Goal: Task Accomplishment & Management: Complete application form

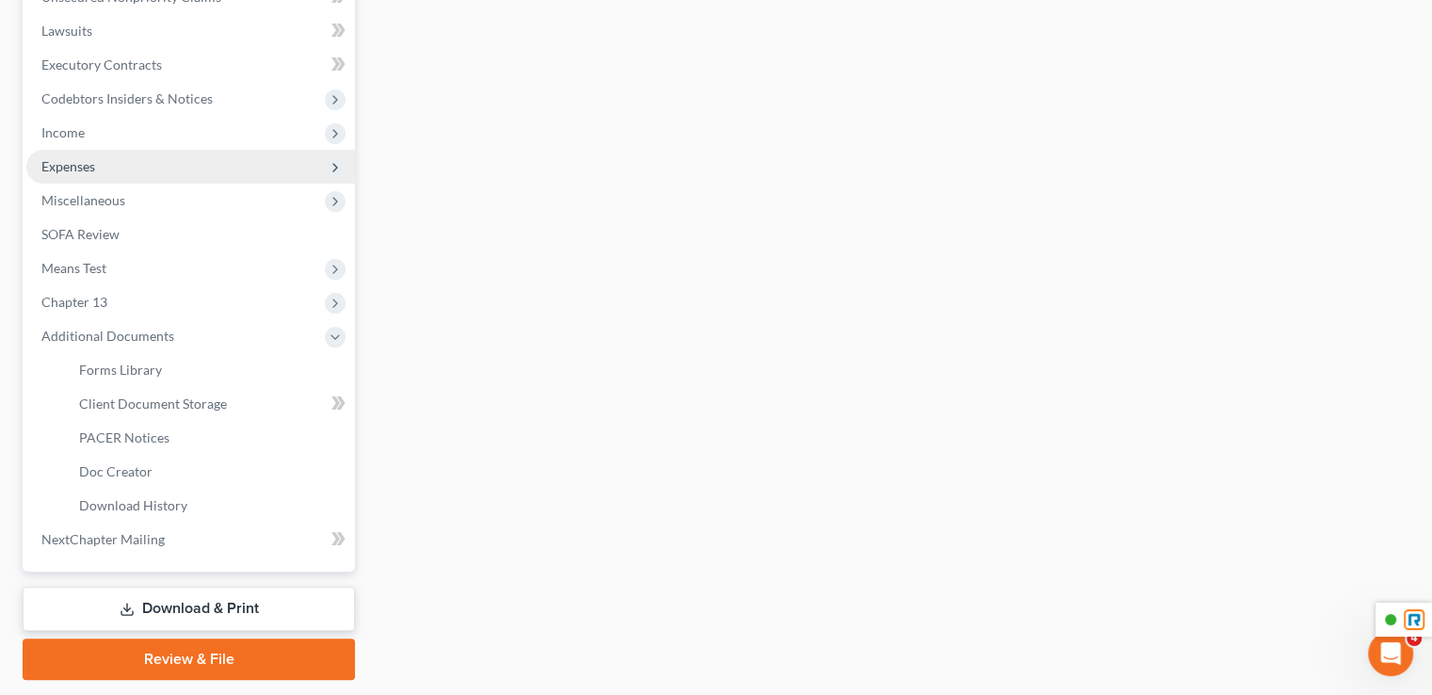
scroll to position [542, 0]
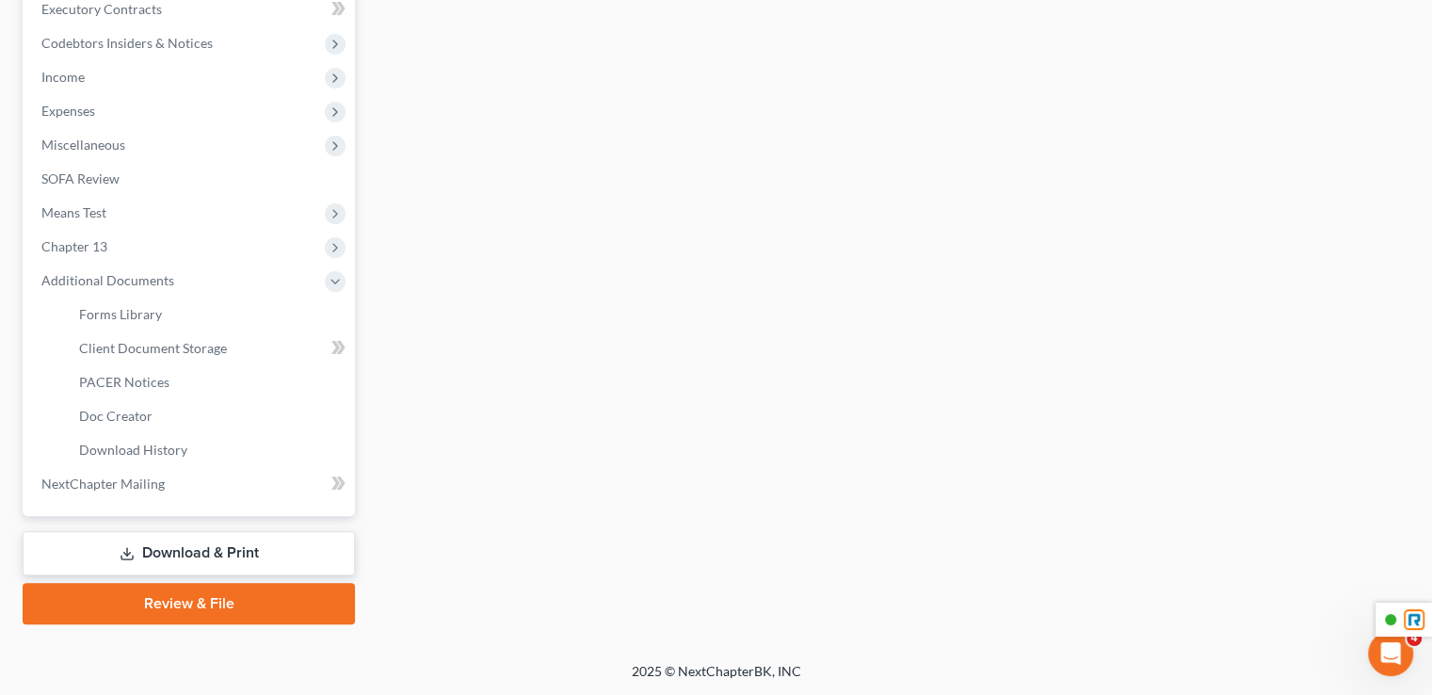
click at [192, 556] on link "Download & Print" at bounding box center [189, 553] width 332 height 44
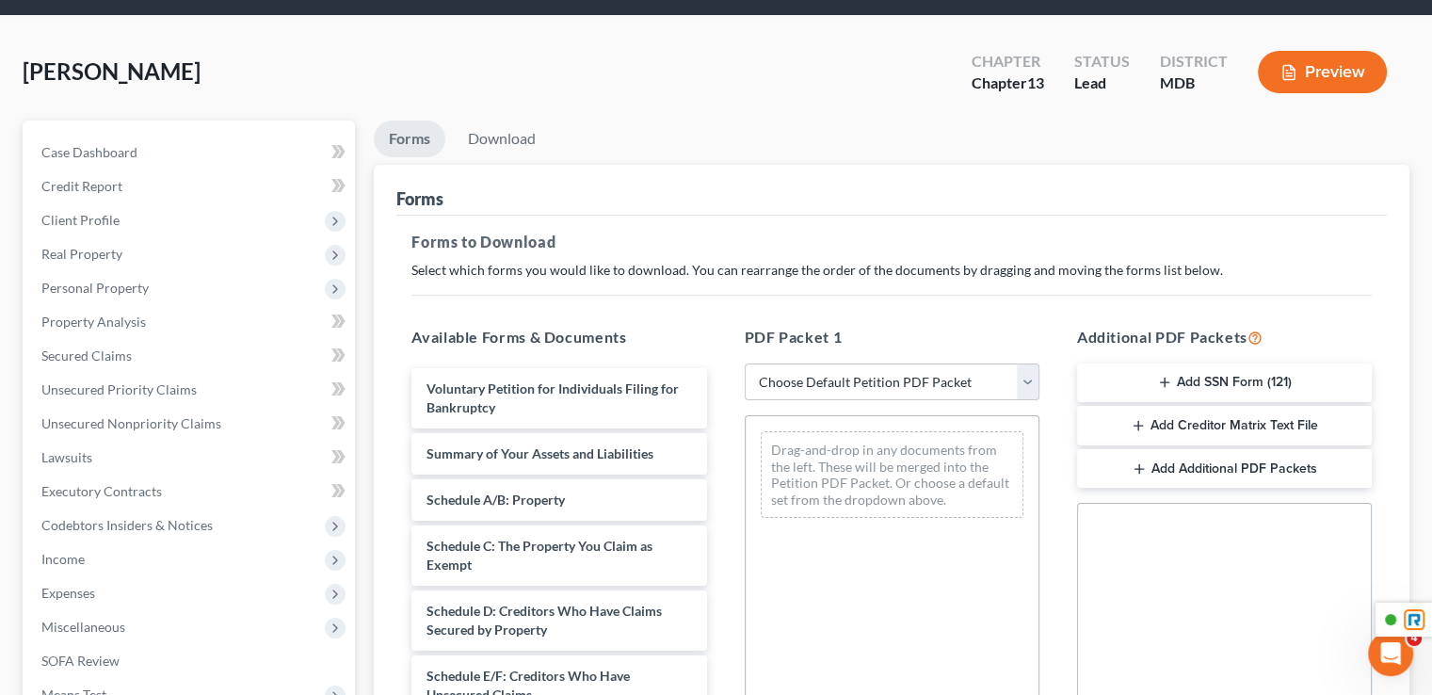
scroll to position [94, 0]
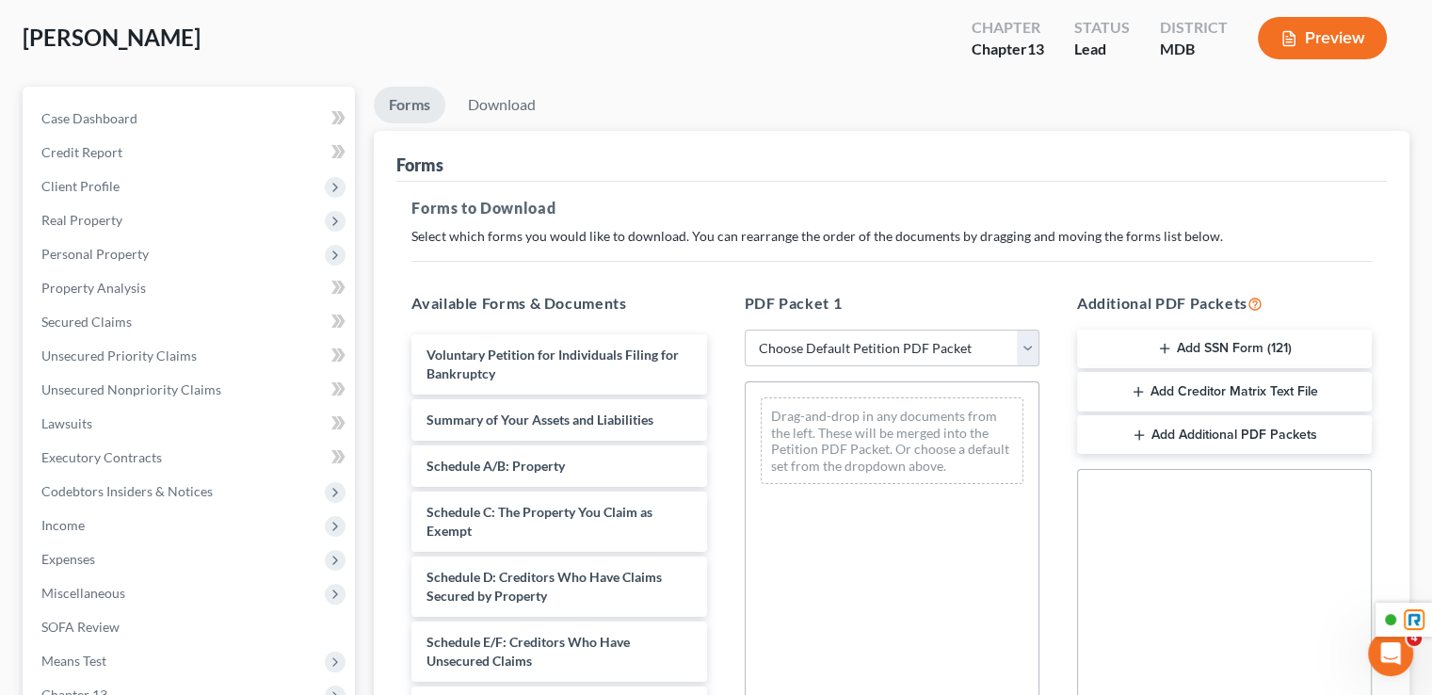
click at [1206, 347] on button "Add SSN Form (121)" at bounding box center [1224, 350] width 295 height 40
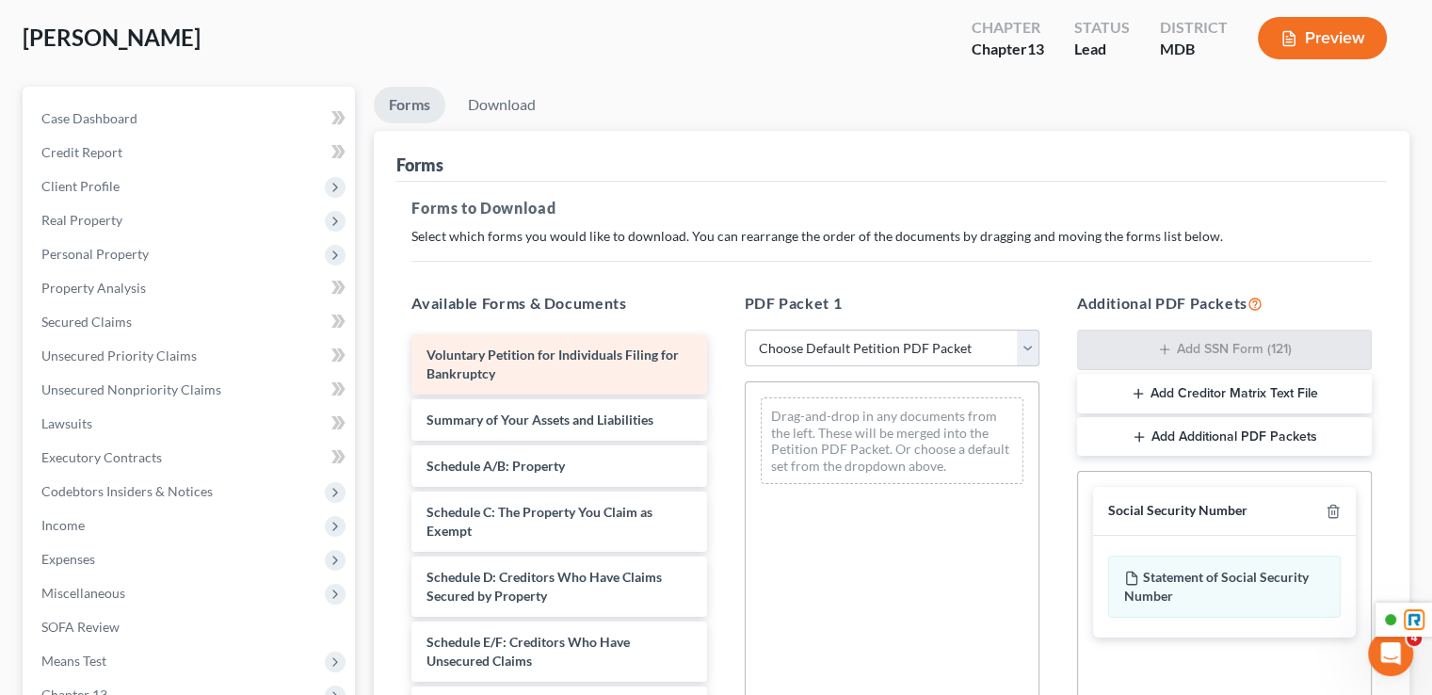
click at [587, 376] on div "Voluntary Petition for Individuals Filing for Bankruptcy" at bounding box center [559, 364] width 295 height 60
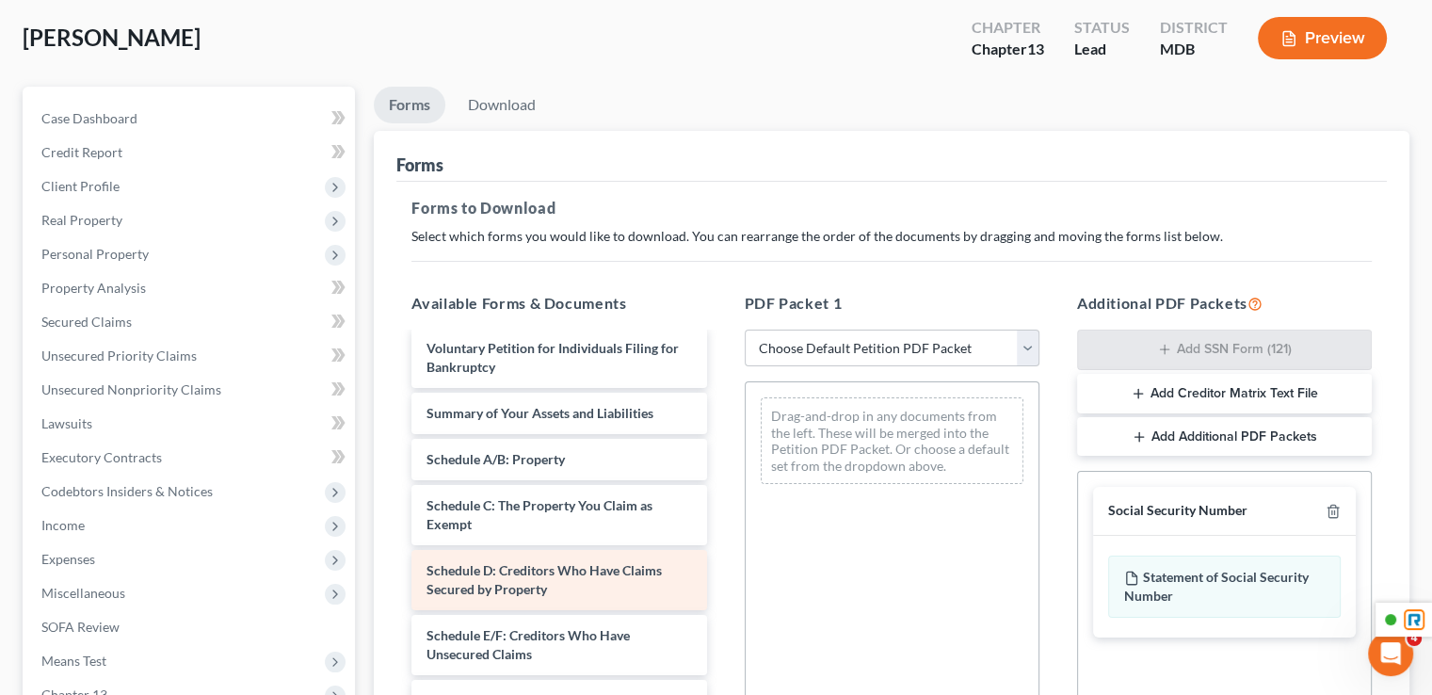
scroll to position [0, 0]
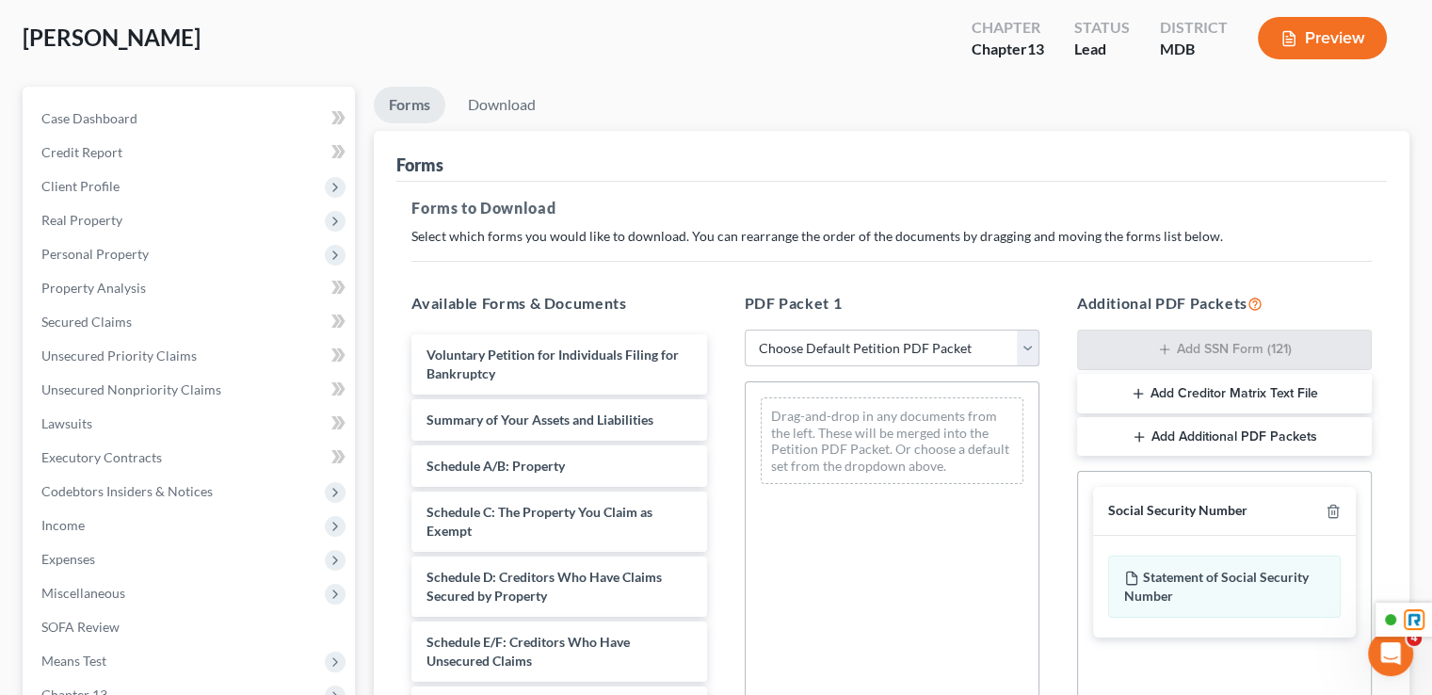
click at [880, 341] on select "Choose Default Petition PDF Packet Complete Bankruptcy Petition (all forms and …" at bounding box center [892, 349] width 295 height 38
select select "1"
click at [745, 330] on select "Choose Default Petition PDF Packet Complete Bankruptcy Petition (all forms and …" at bounding box center [892, 349] width 295 height 38
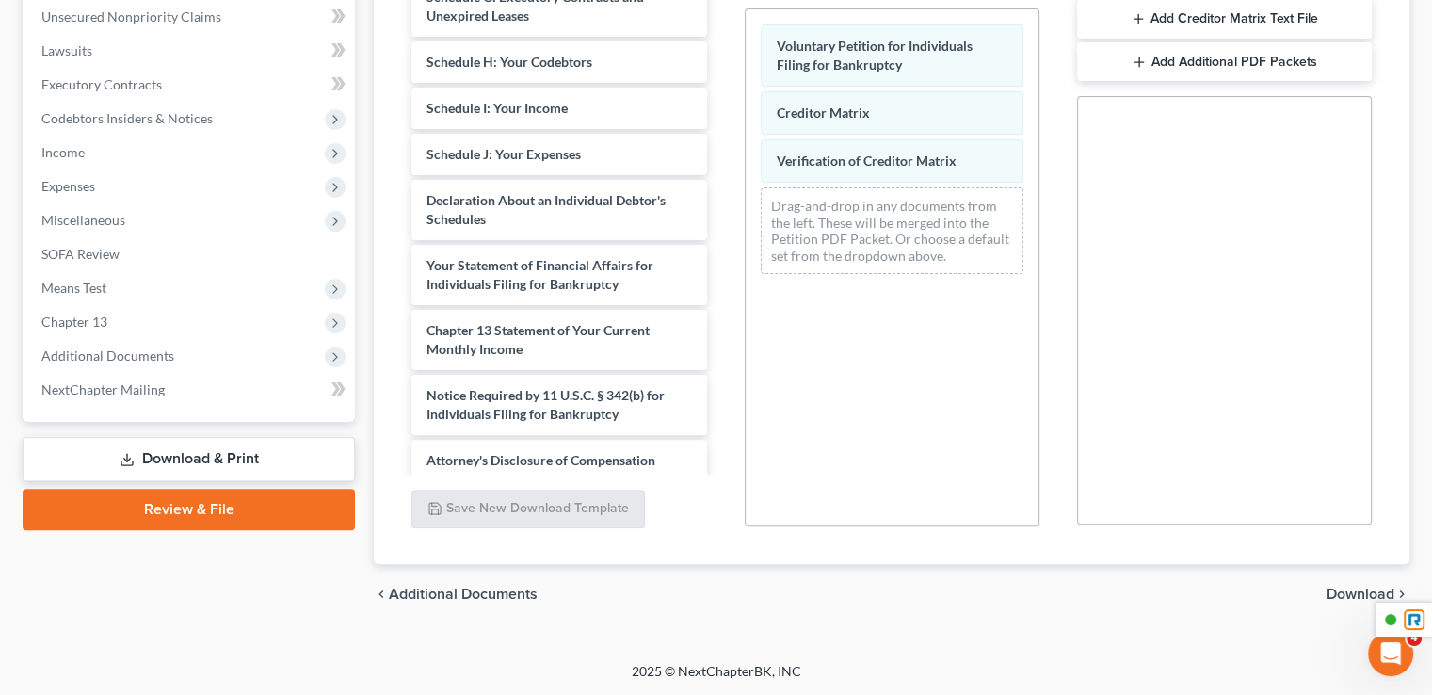
scroll to position [283, 0]
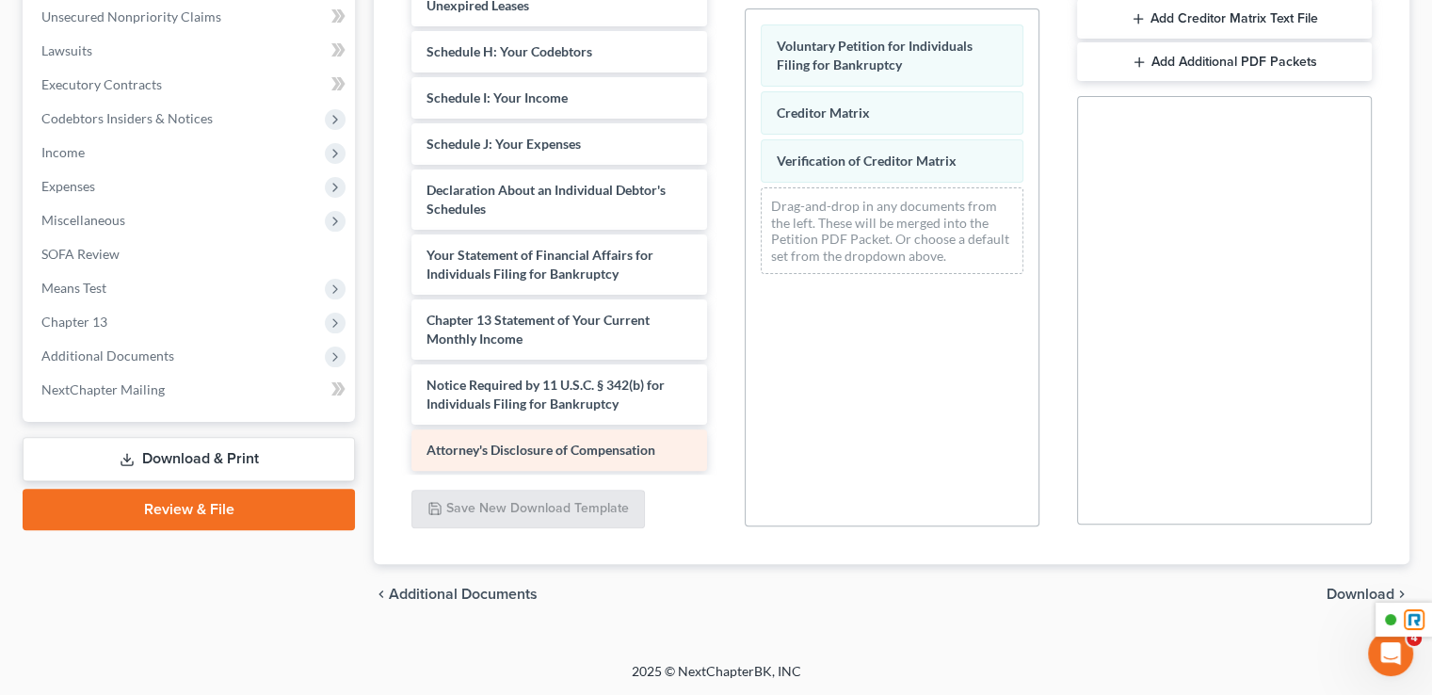
click at [607, 456] on div "Attorney's Disclosure of Compensation" at bounding box center [559, 449] width 295 height 41
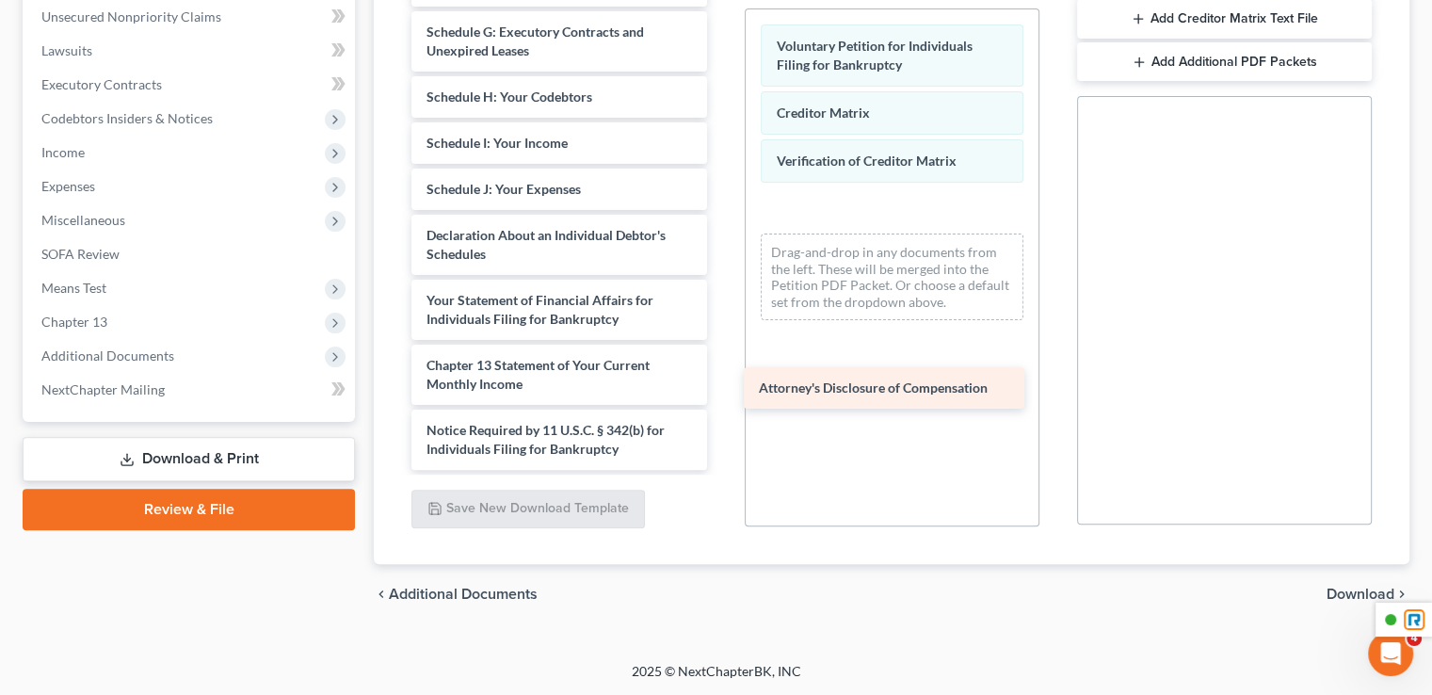
drag, startPoint x: 606, startPoint y: 456, endPoint x: 938, endPoint y: 395, distance: 338.0
click at [721, 395] on div "Attorney's Disclosure of Compensation Summary of Your Assets and Liabilities Sc…" at bounding box center [558, 97] width 325 height 746
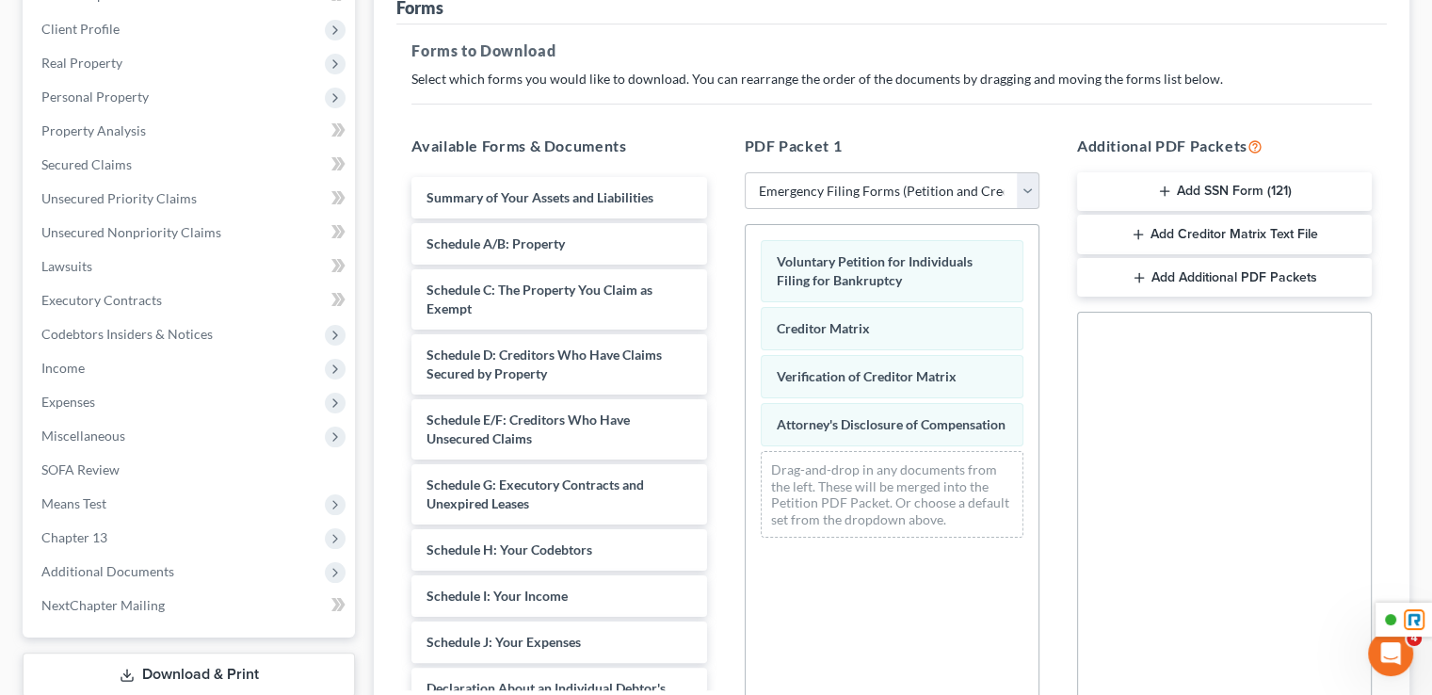
scroll to position [0, 0]
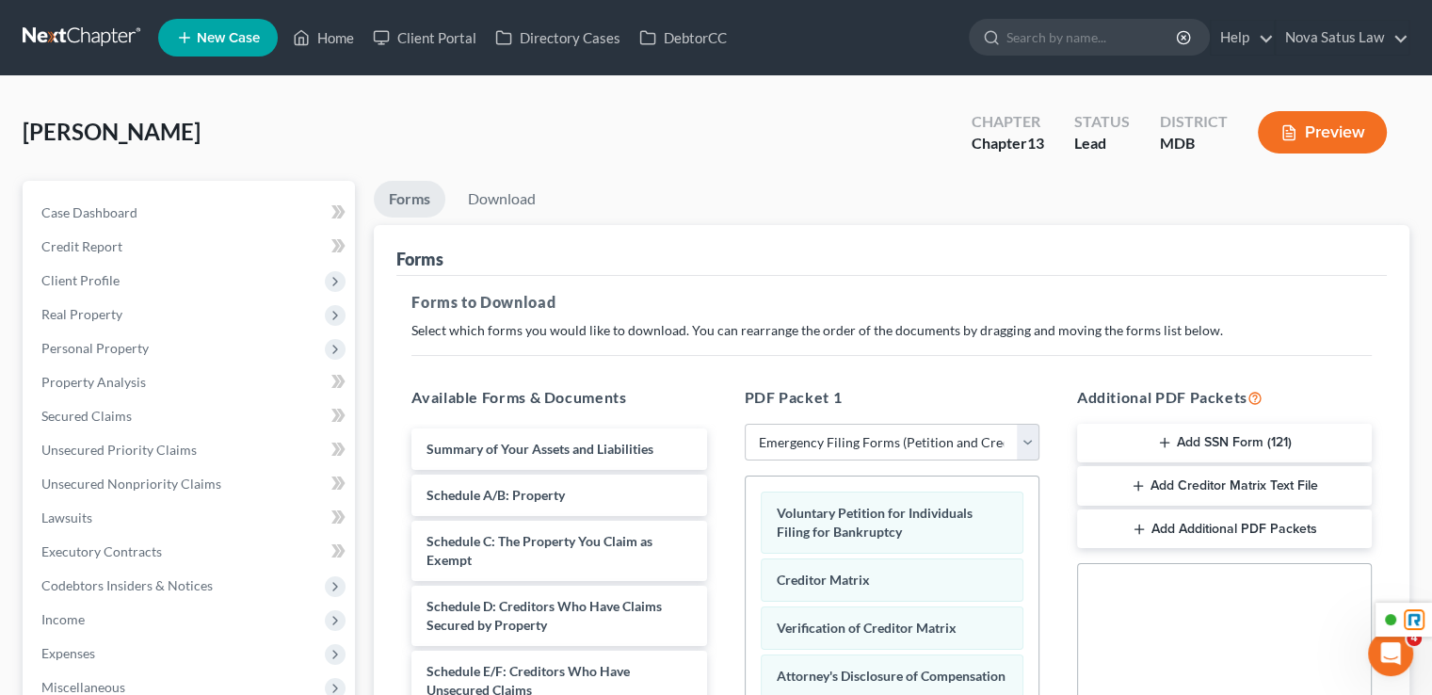
click at [1183, 445] on button "Add SSN Form (121)" at bounding box center [1224, 444] width 295 height 40
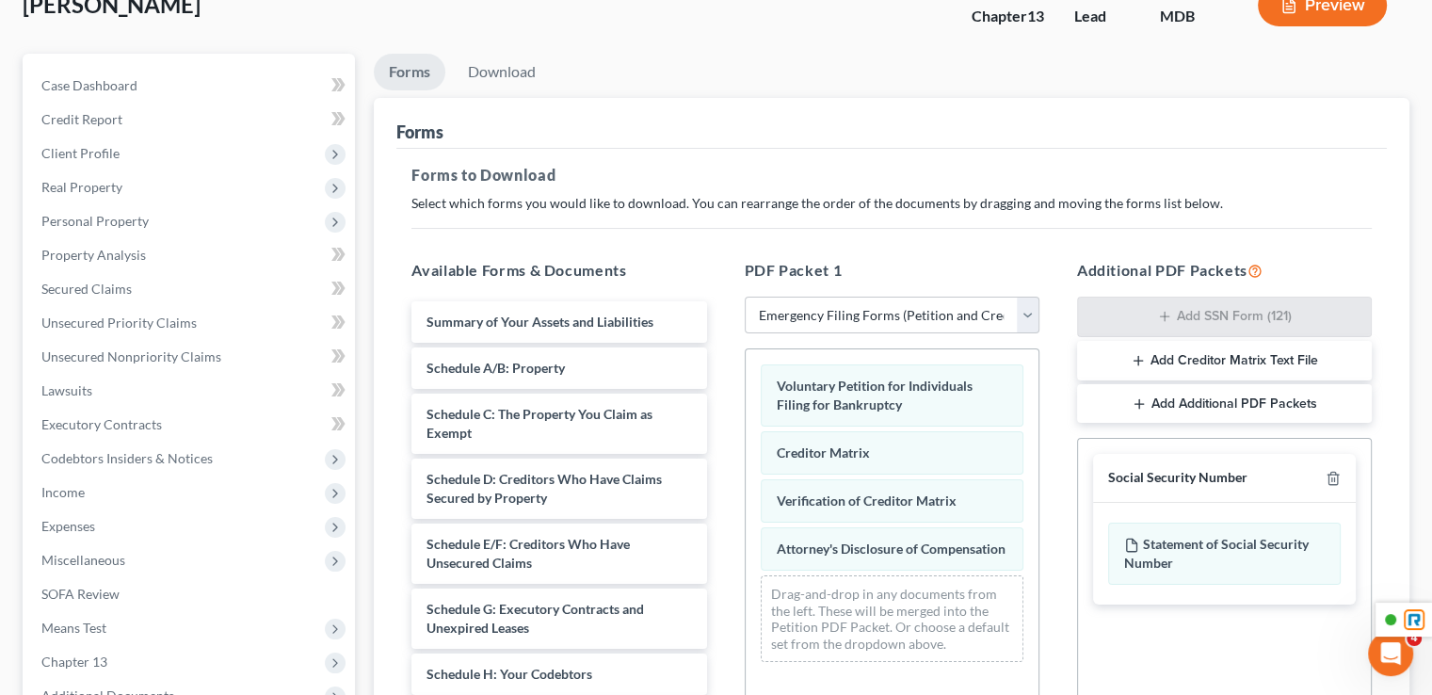
scroll to position [283, 0]
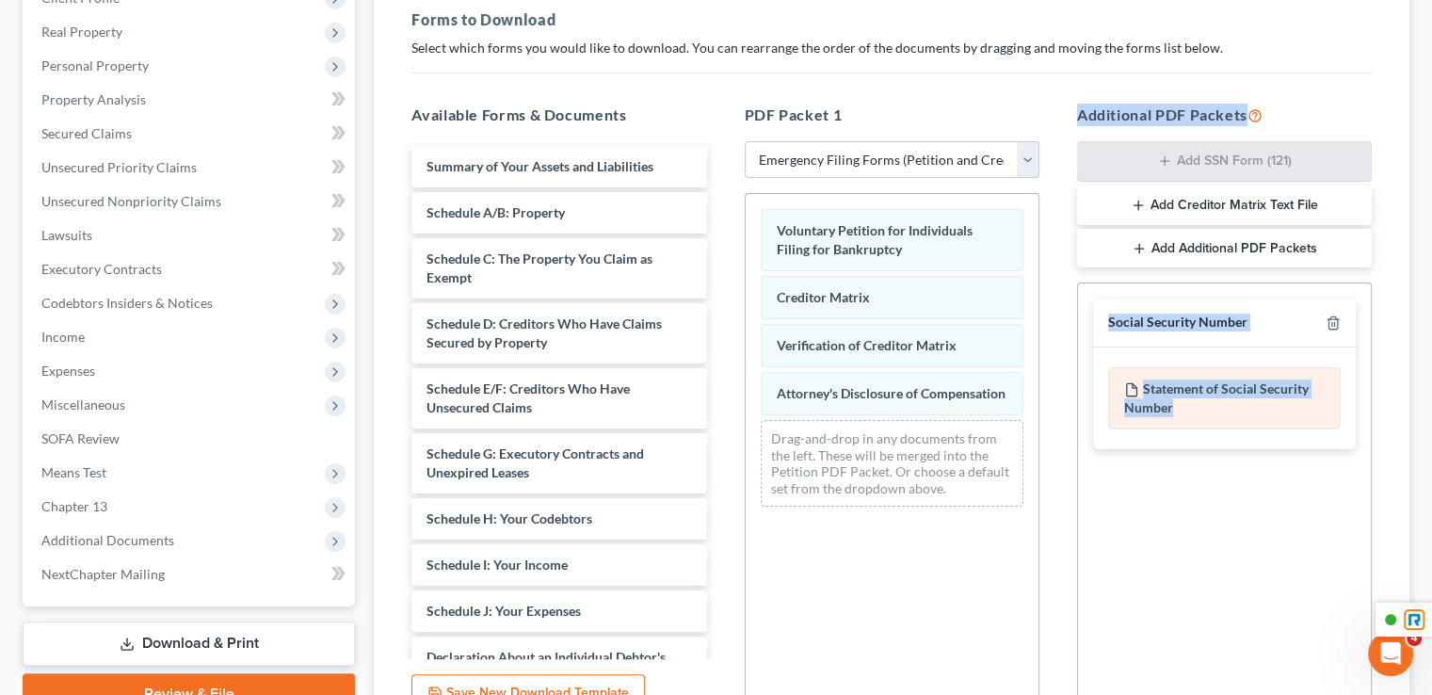
drag, startPoint x: 1185, startPoint y: 400, endPoint x: 1252, endPoint y: 411, distance: 67.7
click at [914, 477] on div "Available Forms & Documents Summary of Your Assets and Liabilities Schedule A/B…" at bounding box center [892, 408] width 998 height 639
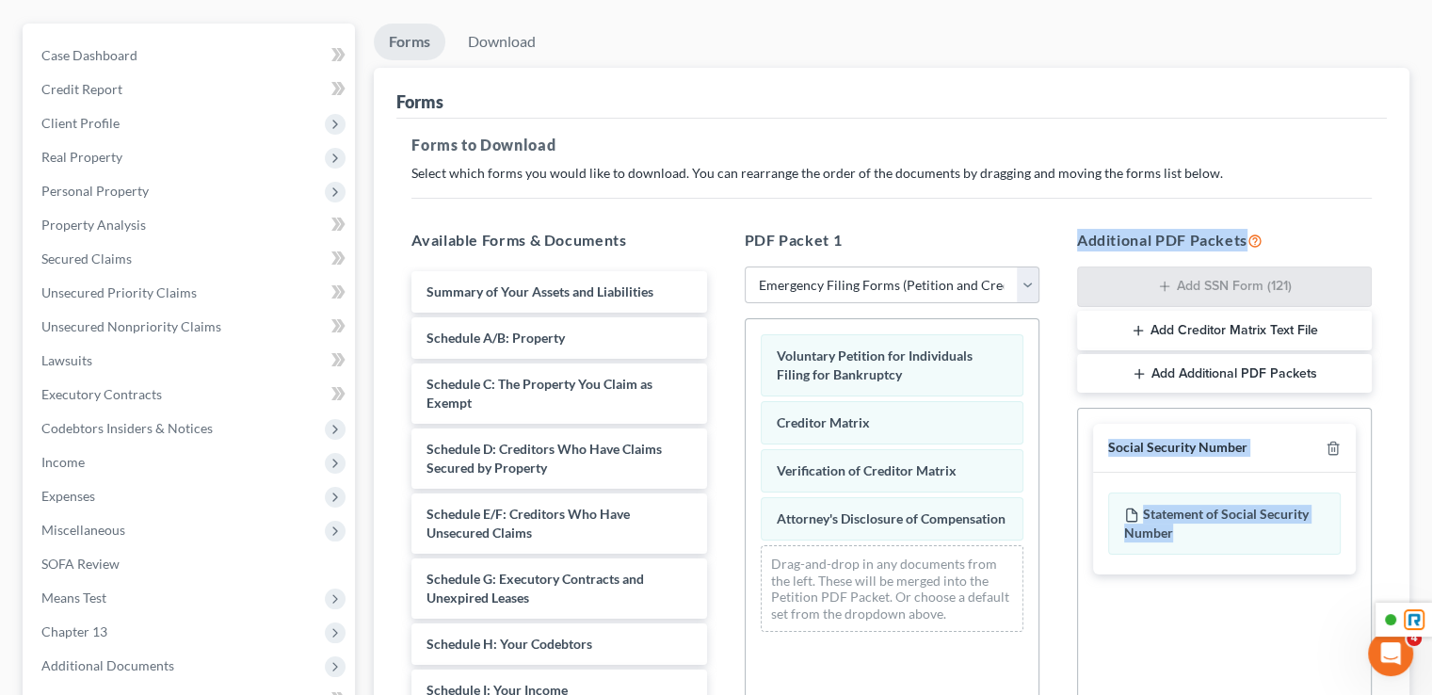
scroll to position [0, 0]
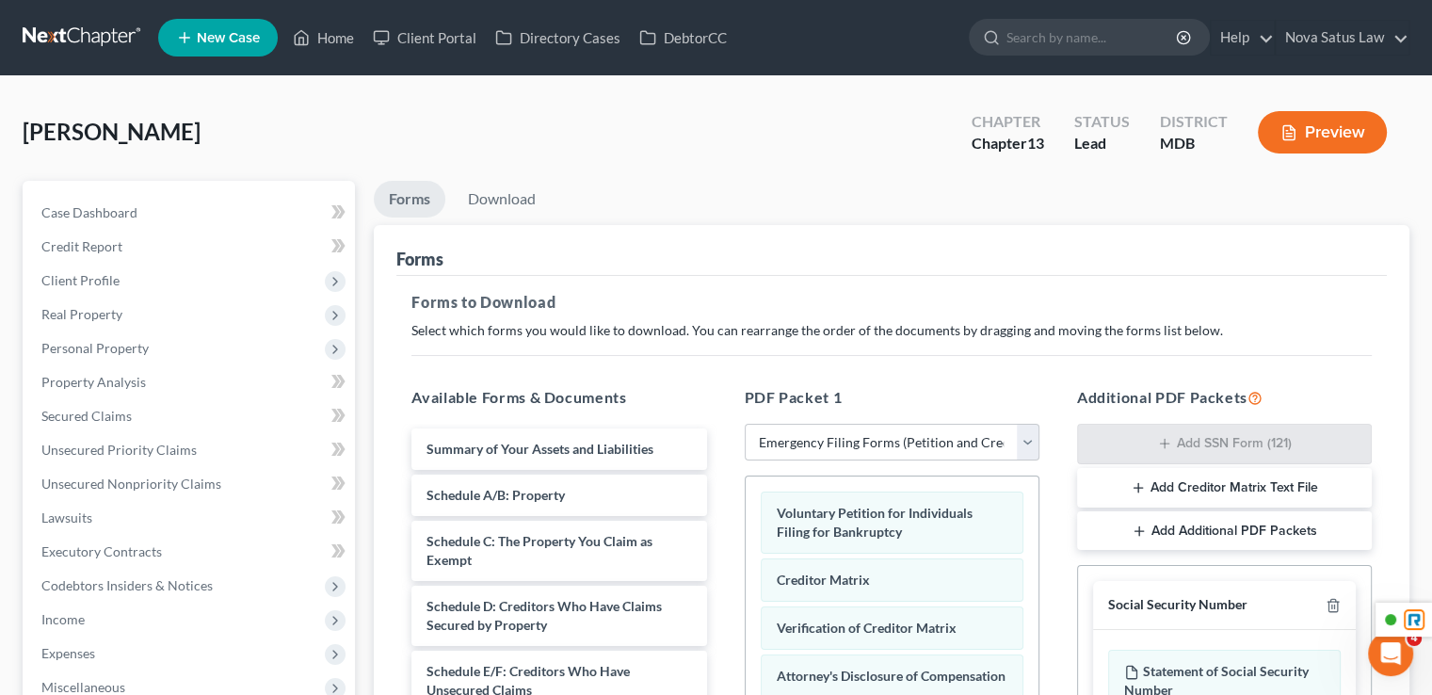
click at [1293, 287] on div "Forms to Download Select which forms you would like to download. You can rearra…" at bounding box center [891, 654] width 991 height 756
click at [498, 203] on link "Download" at bounding box center [502, 199] width 98 height 37
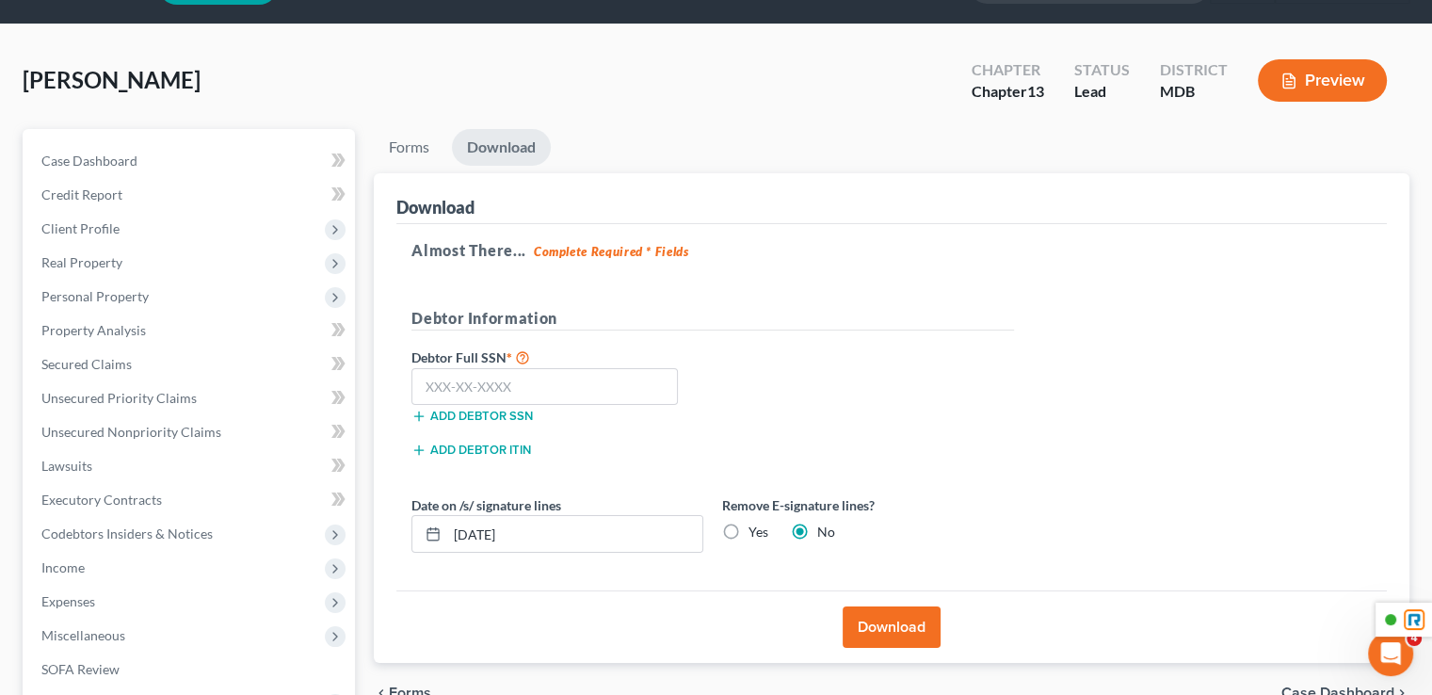
scroll to position [94, 0]
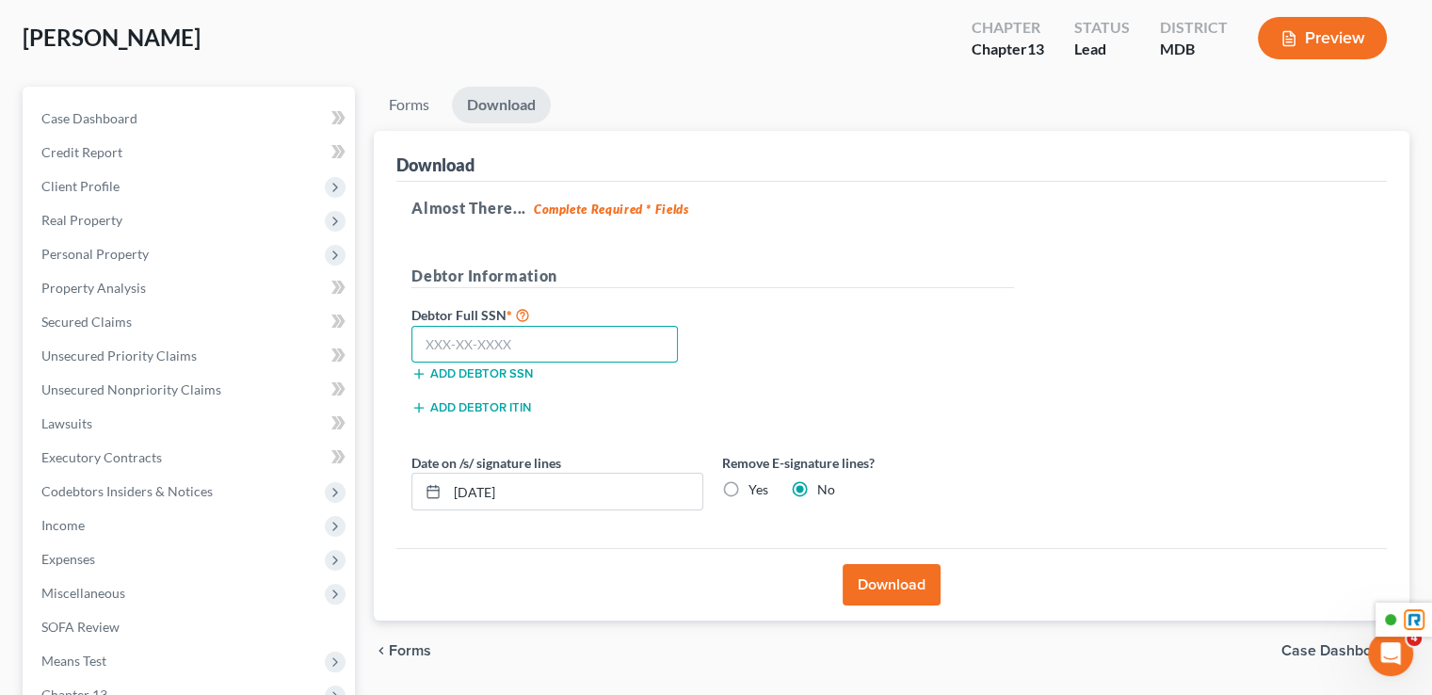
click at [556, 329] on input "text" at bounding box center [545, 345] width 267 height 38
click at [749, 483] on label "Yes" at bounding box center [759, 489] width 20 height 19
click at [756, 483] on input "Yes" at bounding box center [762, 486] width 12 height 12
radio input "true"
radio input "false"
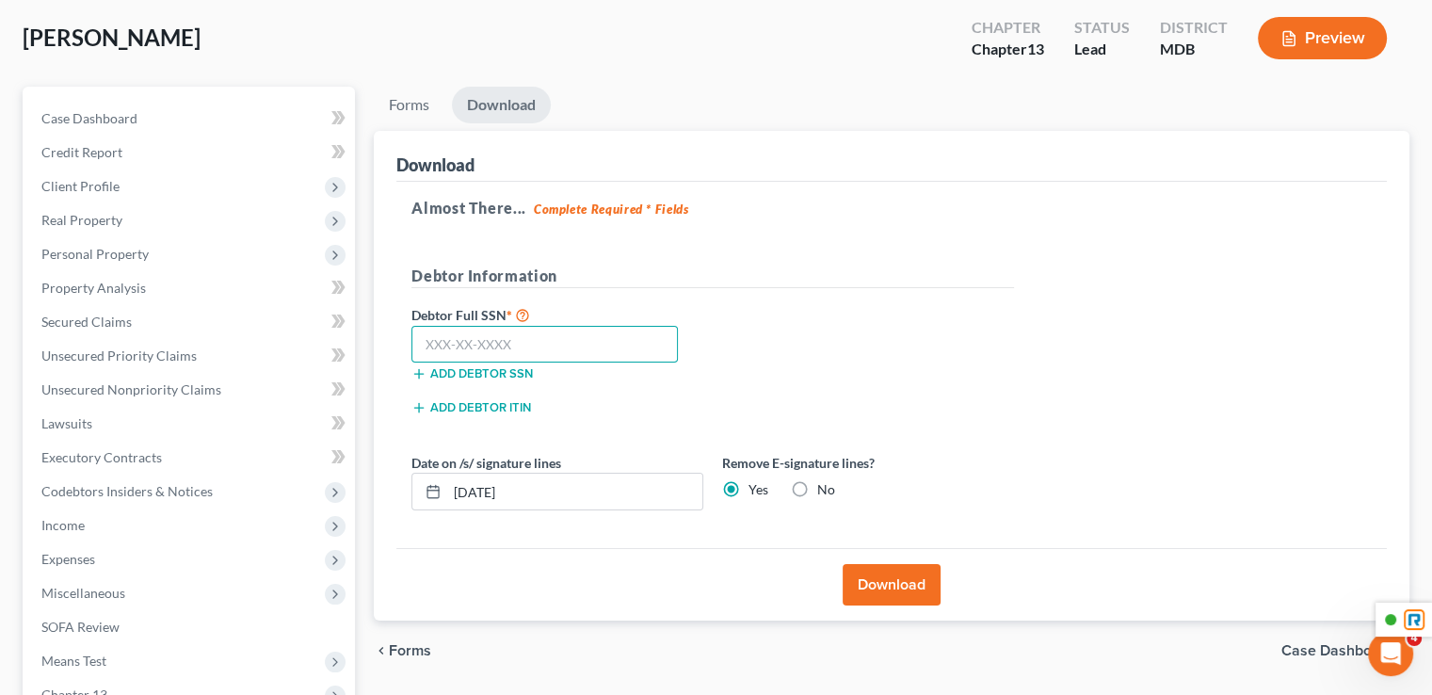
click at [477, 358] on input "text" at bounding box center [545, 345] width 267 height 38
type input "213-23-2368"
click at [906, 579] on button "Download" at bounding box center [892, 584] width 98 height 41
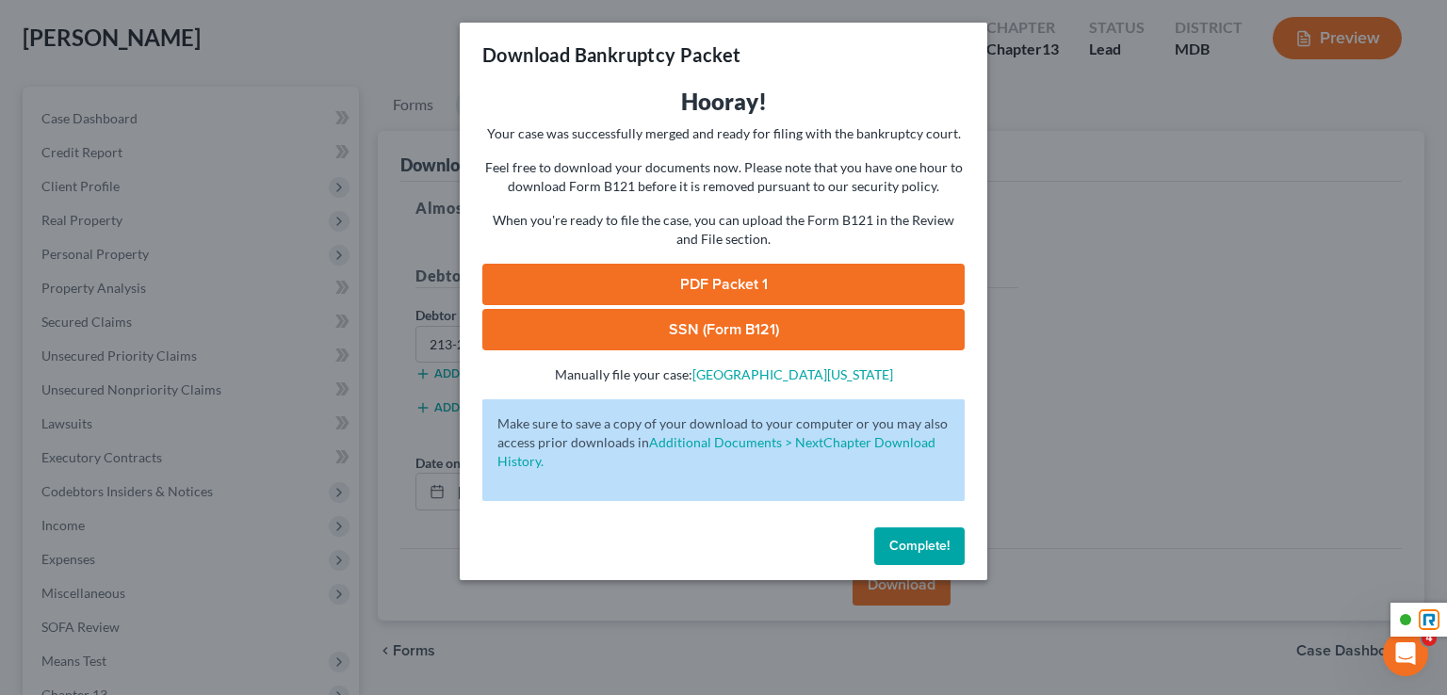
click at [723, 285] on link "PDF Packet 1" at bounding box center [723, 284] width 482 height 41
click at [742, 333] on link "SSN (Form B121)" at bounding box center [723, 329] width 482 height 41
click at [1074, 283] on div "Download Bankruptcy Packet Hooray! Your case was successfully merged and ready …" at bounding box center [723, 347] width 1447 height 695
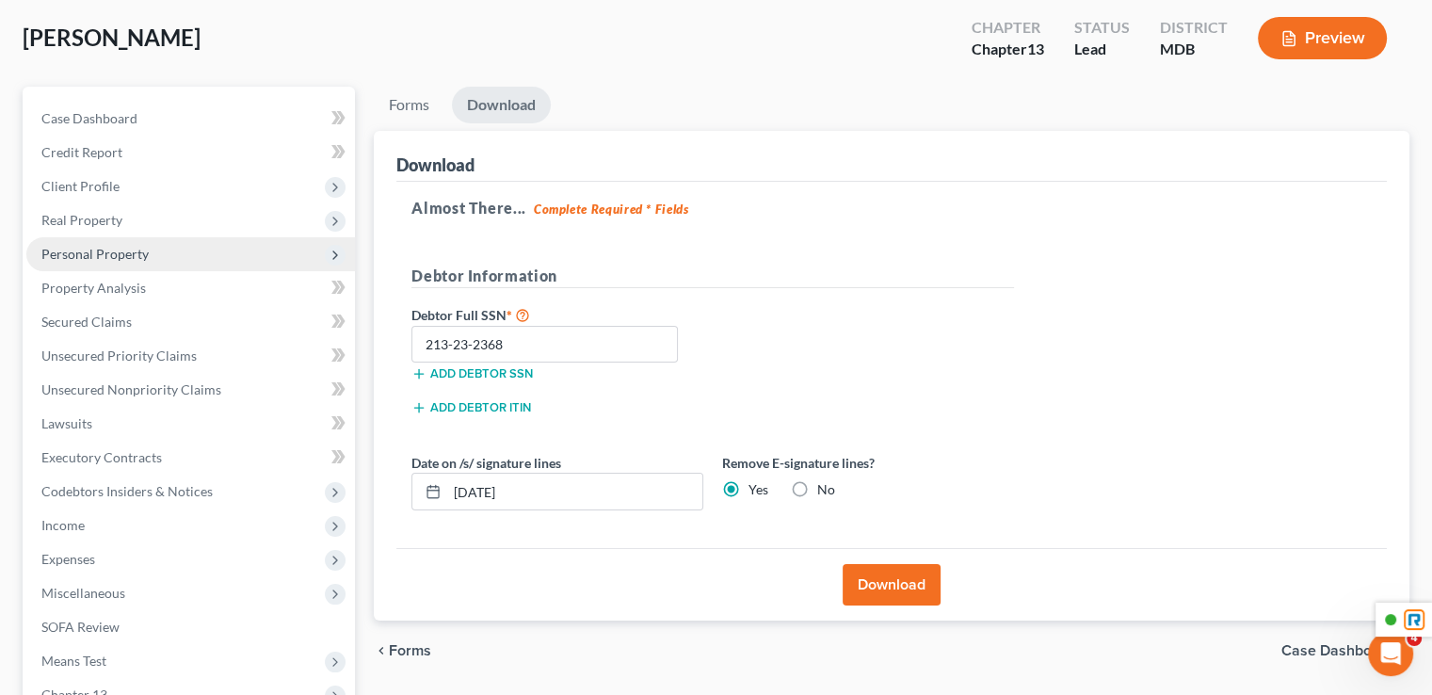
click at [154, 250] on span "Personal Property" at bounding box center [190, 254] width 329 height 34
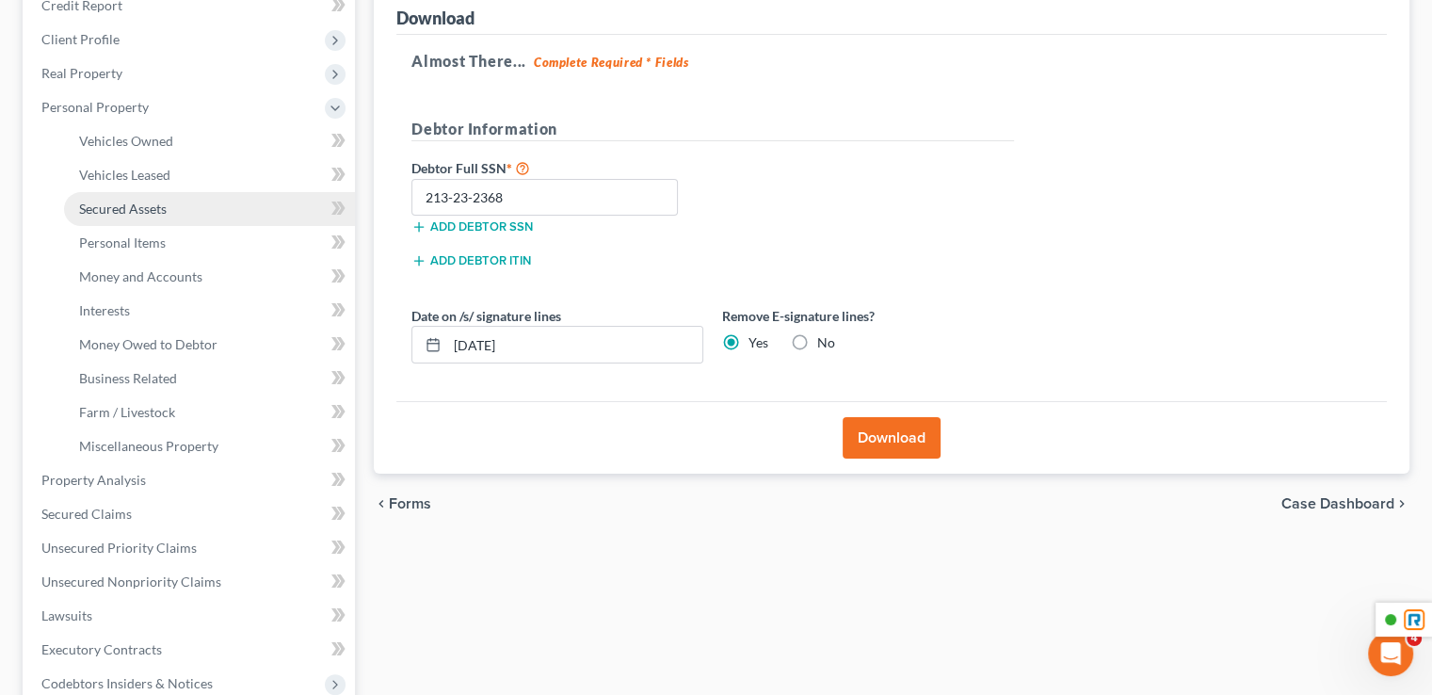
scroll to position [283, 0]
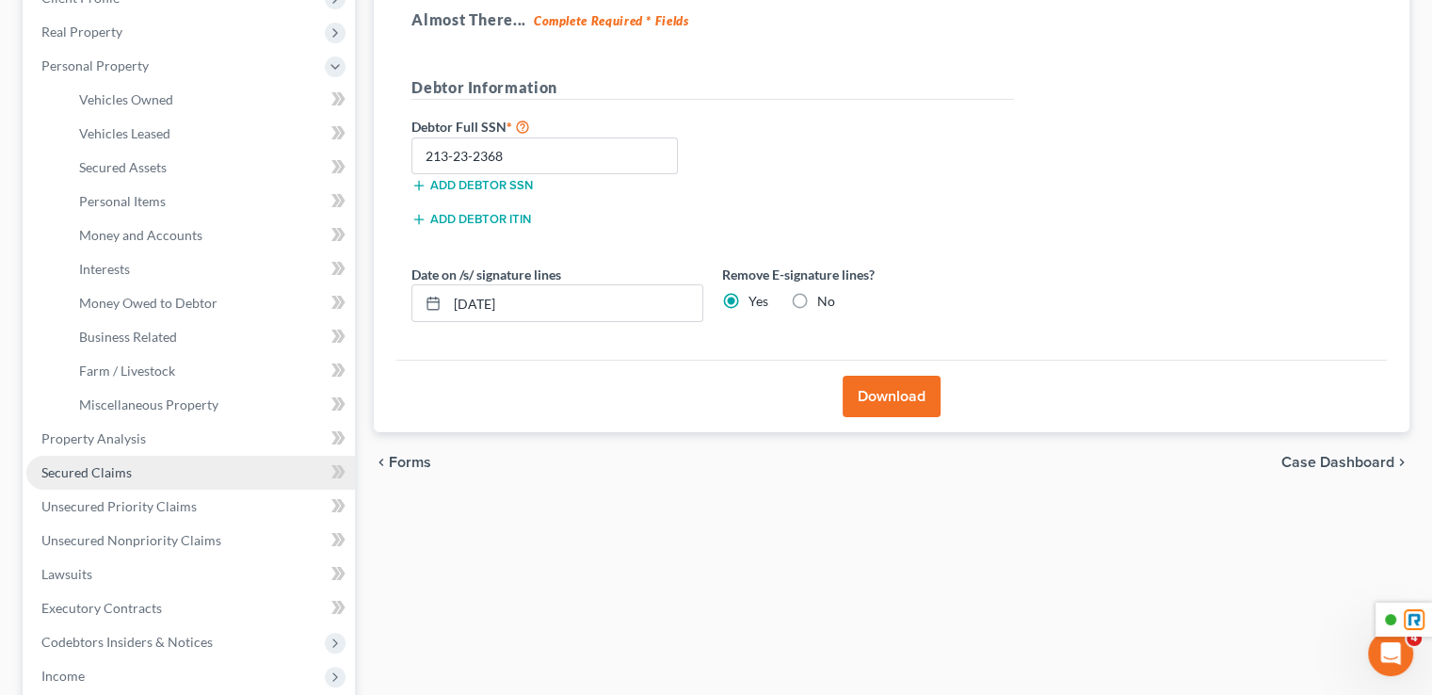
click at [120, 472] on span "Secured Claims" at bounding box center [86, 472] width 90 height 16
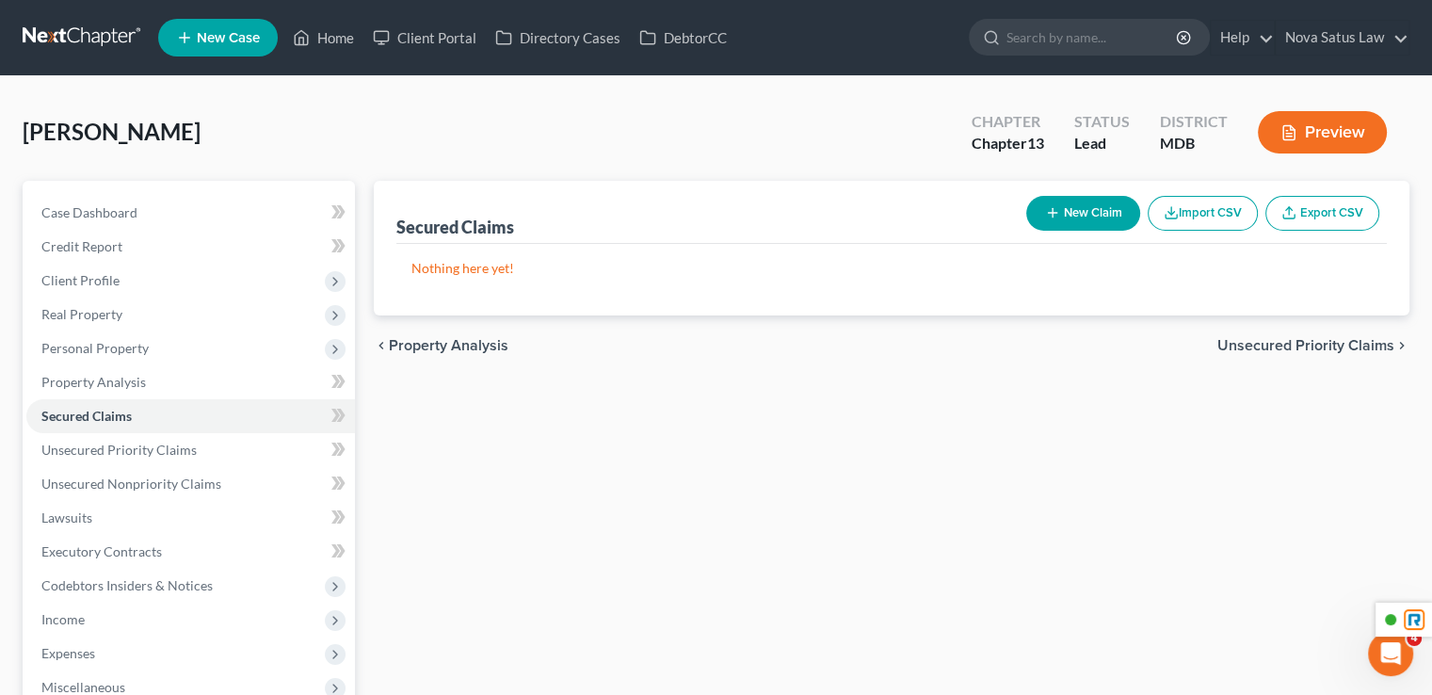
click at [1087, 226] on button "New Claim" at bounding box center [1084, 213] width 114 height 35
select select "0"
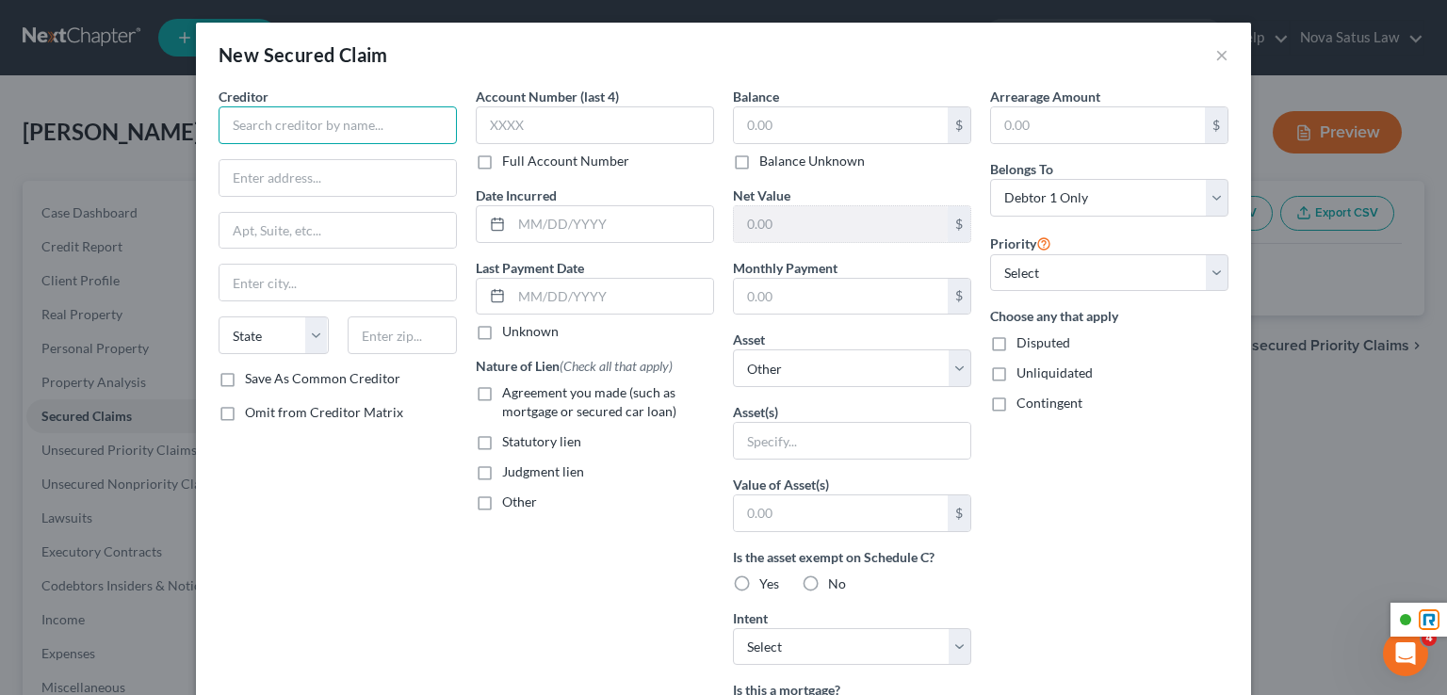
click at [310, 129] on input "text" at bounding box center [337, 125] width 238 height 38
click at [343, 114] on input "text" at bounding box center [337, 125] width 238 height 38
drag, startPoint x: 290, startPoint y: 121, endPoint x: 312, endPoint y: 125, distance: 22.2
click at [312, 125] on input "M&T Bank C?O Orlans" at bounding box center [337, 125] width 238 height 38
click at [312, 124] on input "M&T Bank C?O Orlans" at bounding box center [337, 125] width 238 height 38
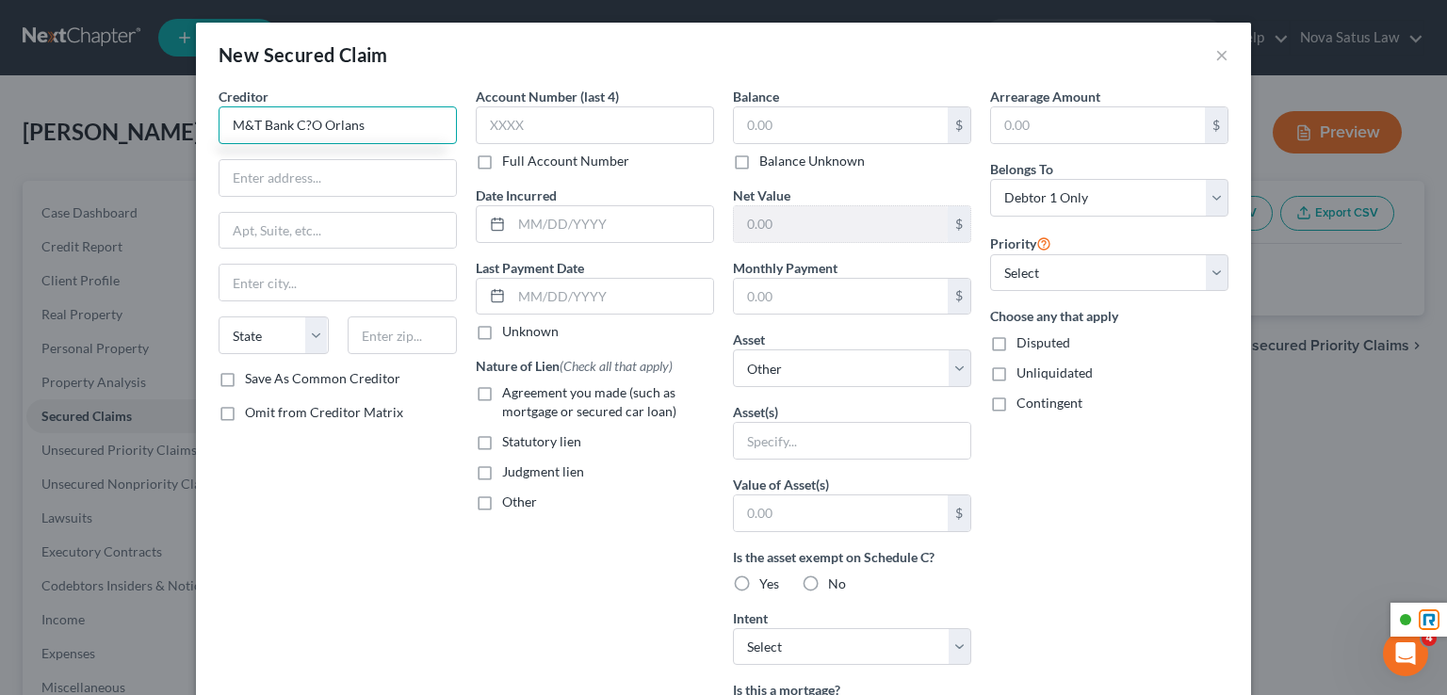
click at [295, 131] on input "M&T Bank C?O Orlans" at bounding box center [337, 125] width 238 height 38
type input "M&T Bank CO Orlans"
click at [772, 129] on input "text" at bounding box center [841, 125] width 214 height 36
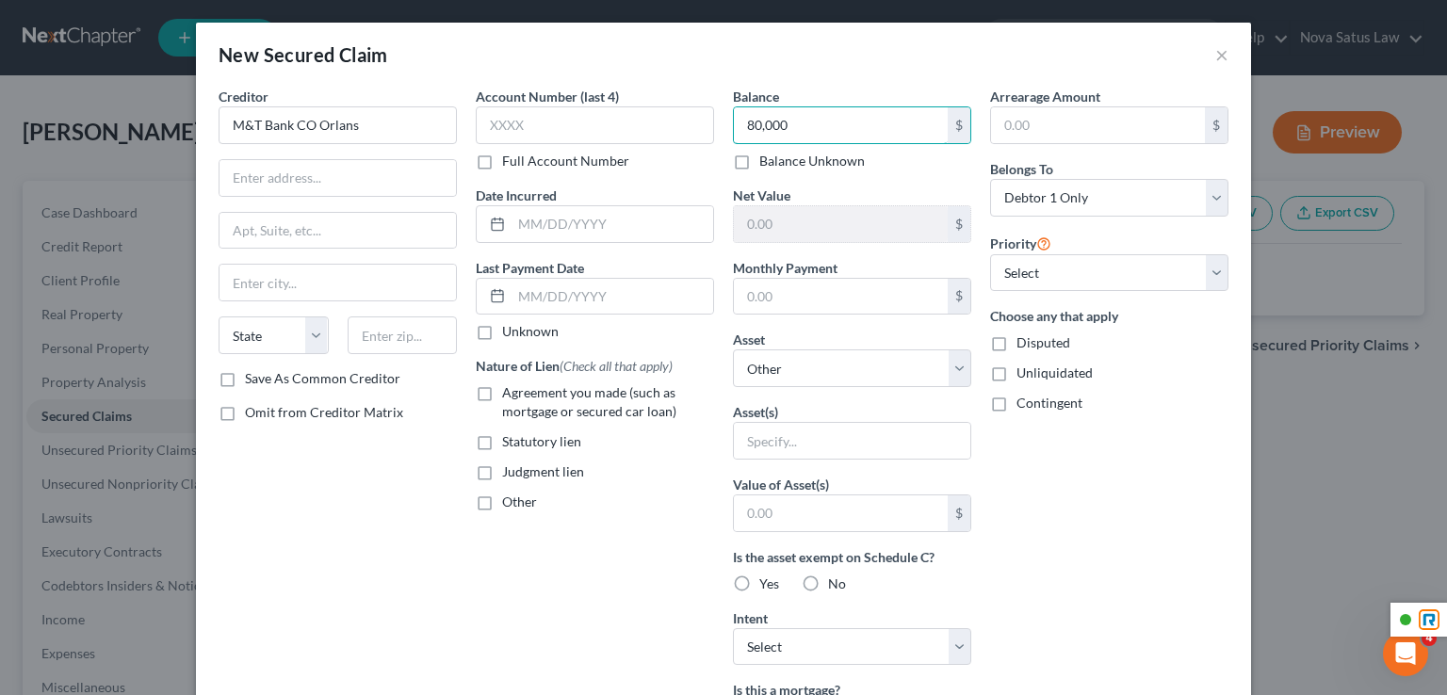
type input "80,000"
click at [389, 501] on div "Creditor * M&T Bank CO Orlans State [US_STATE] AK AR AZ CA CO [GEOGRAPHIC_DATA]…" at bounding box center [337, 507] width 257 height 840
click at [299, 170] on input "text" at bounding box center [337, 178] width 236 height 36
paste input "[STREET_ADDRESS]"
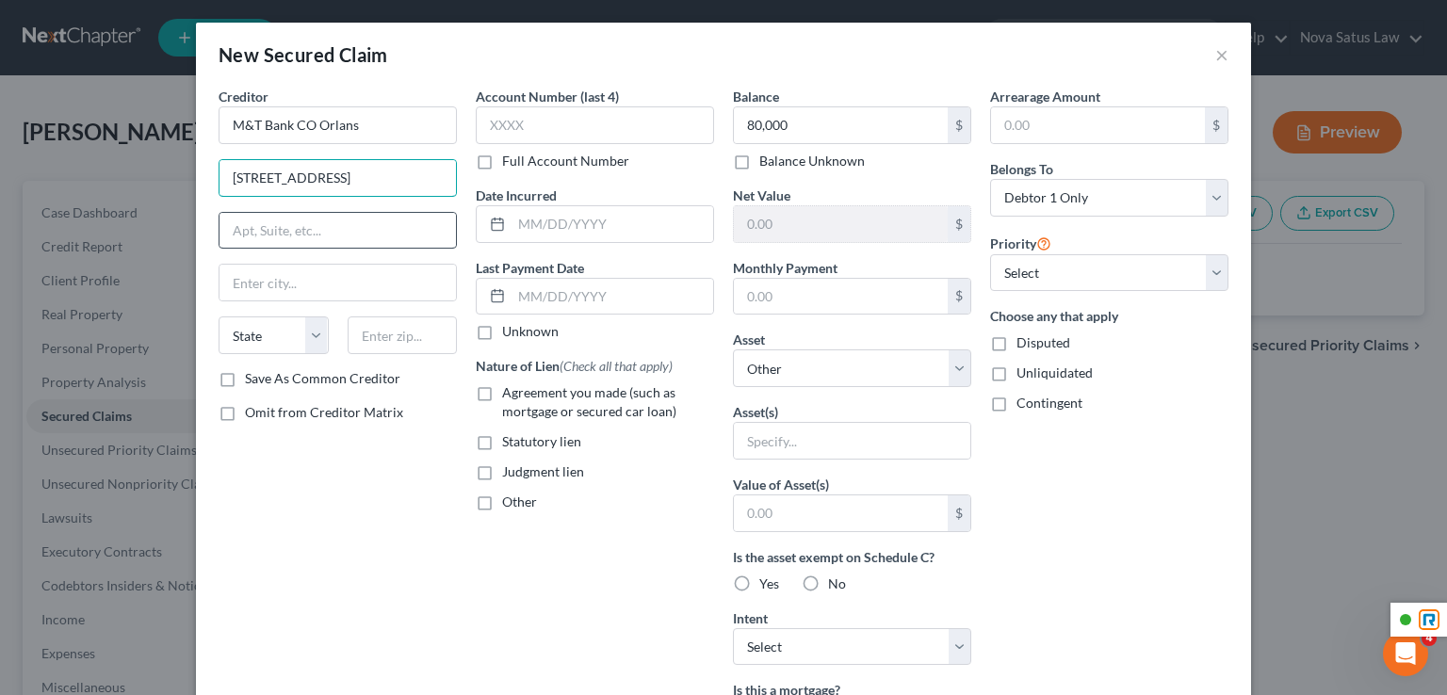
type input "[STREET_ADDRESS]"
click at [348, 243] on input "text" at bounding box center [337, 231] width 236 height 36
type input "Ste 310"
click at [360, 278] on input "text" at bounding box center [337, 283] width 236 height 36
type input "[GEOGRAPHIC_DATA]"
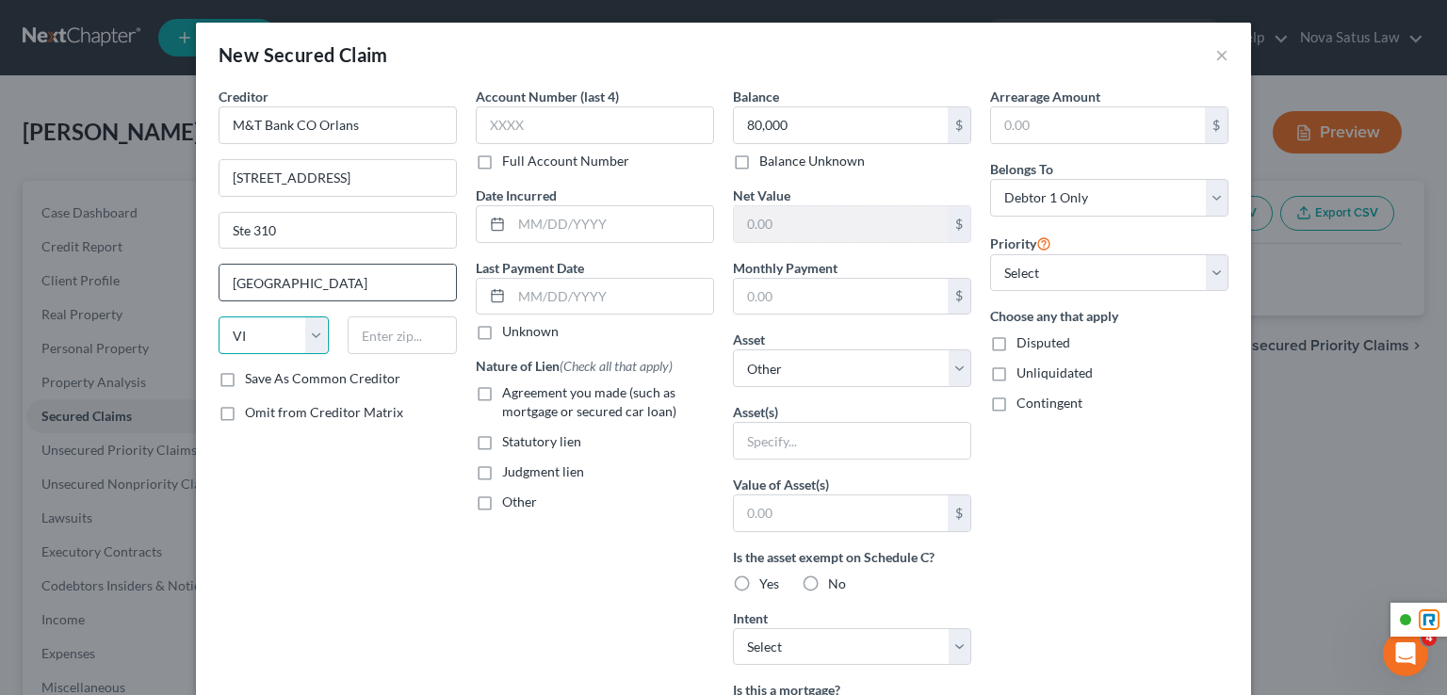
select select "48"
type input "20175"
click at [319, 487] on div "Creditor * M&T Bank CO Orlans [STREET_ADDRESS][GEOGRAPHIC_DATA] [US_STATE][GEOG…" at bounding box center [337, 507] width 257 height 840
click at [299, 122] on input "M&T Bank CO Orlans" at bounding box center [337, 125] width 238 height 38
click at [387, 131] on input "M&T Bank C/O Orlans" at bounding box center [337, 125] width 238 height 38
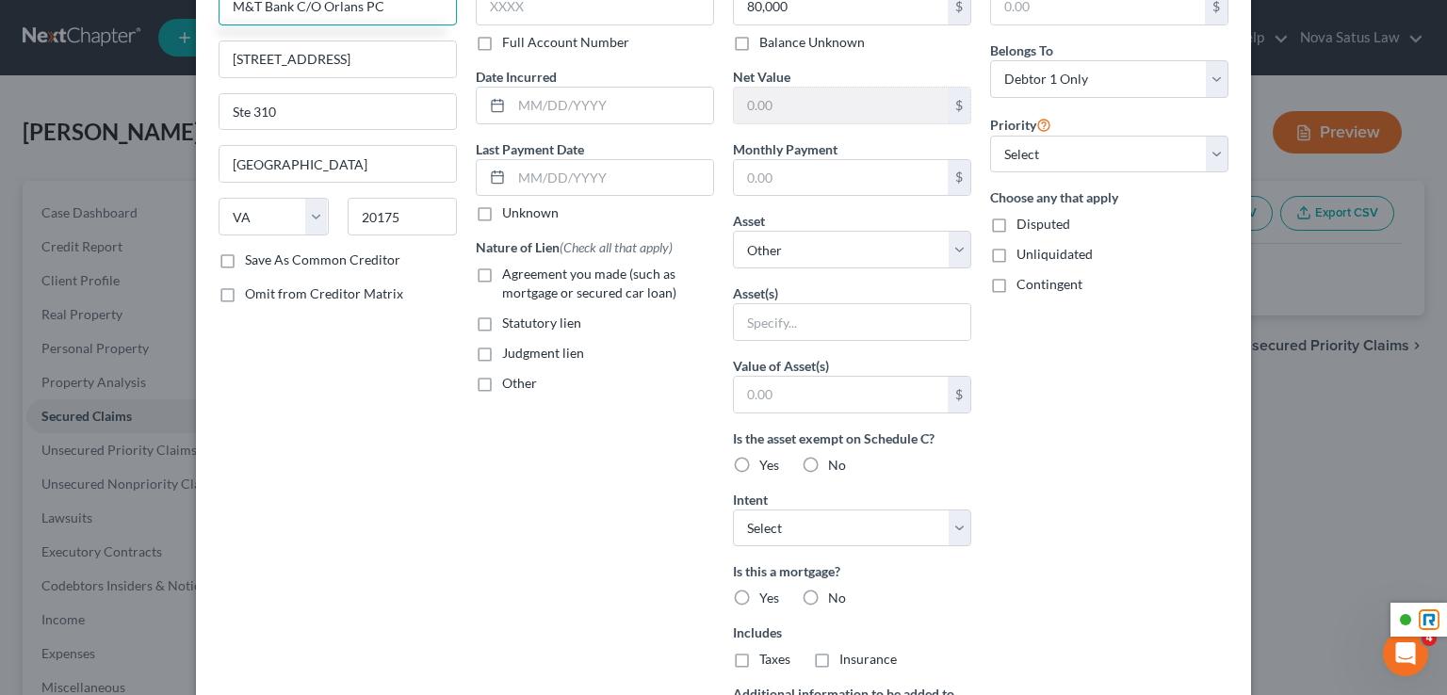
scroll to position [348, 0]
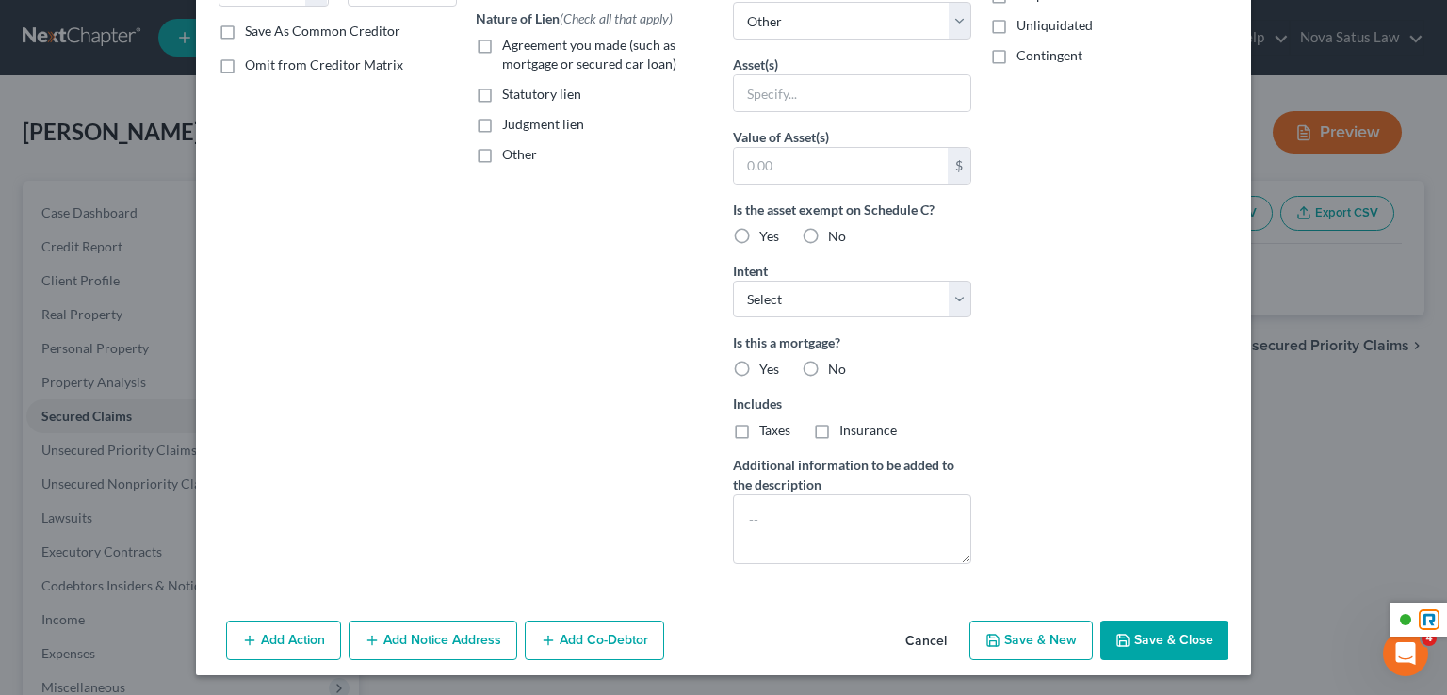
type input "M&T Bank C/O Orlans PC"
click at [1164, 646] on button "Save & Close" at bounding box center [1164, 641] width 128 height 40
select select
type input "80,000.00"
type input "0"
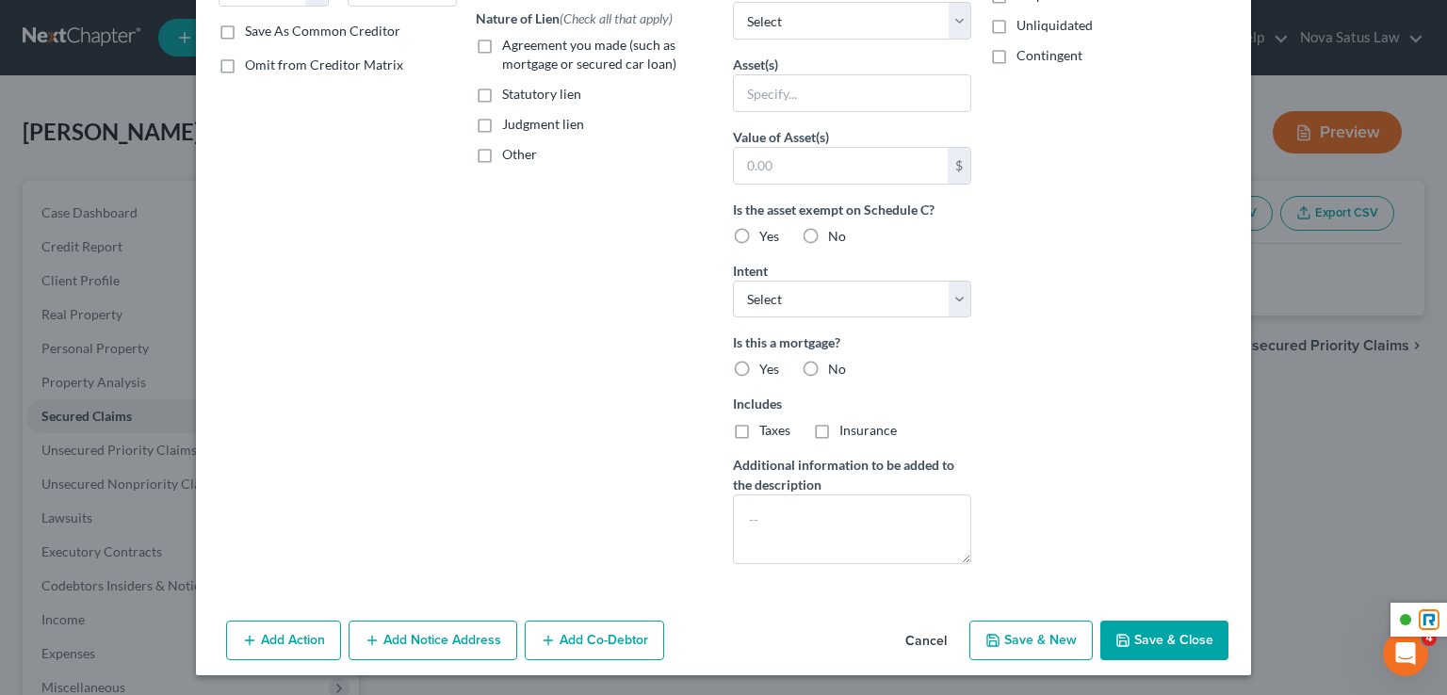
type input "0.00"
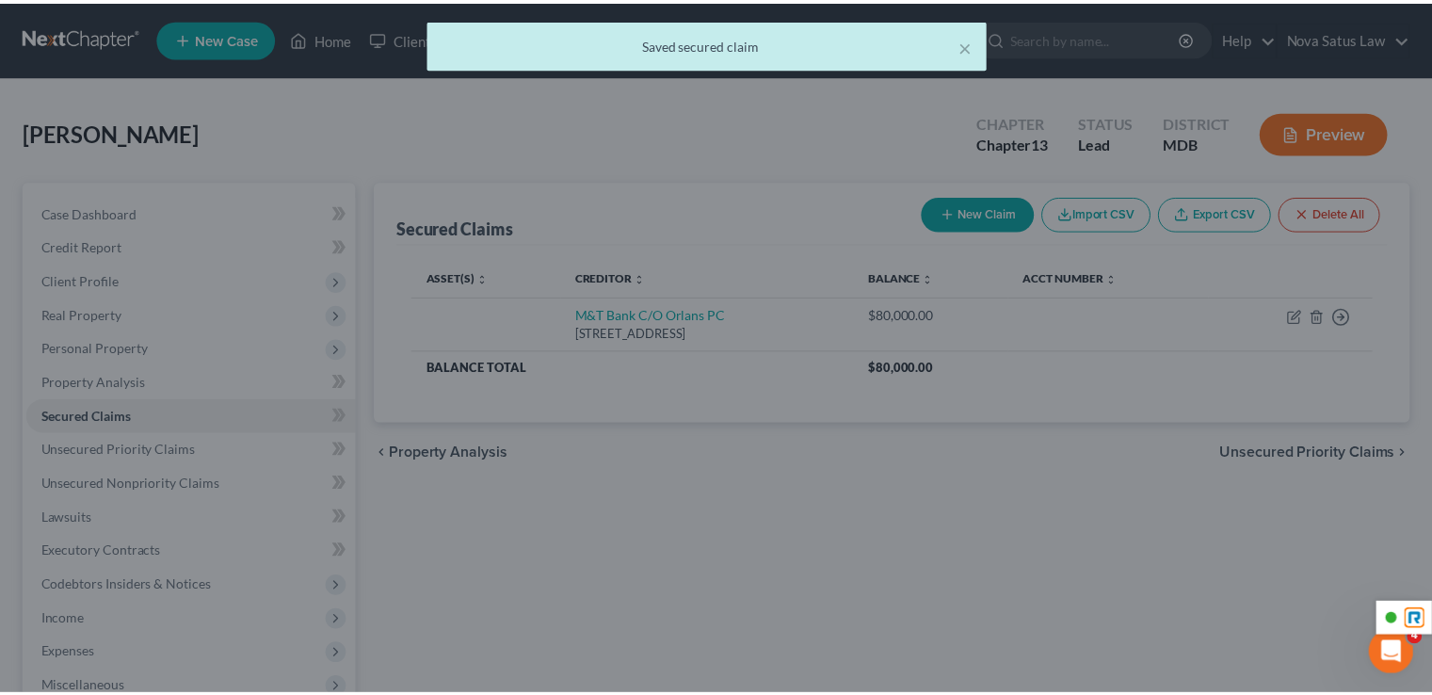
scroll to position [143, 0]
